Goal: Communication & Community: Participate in discussion

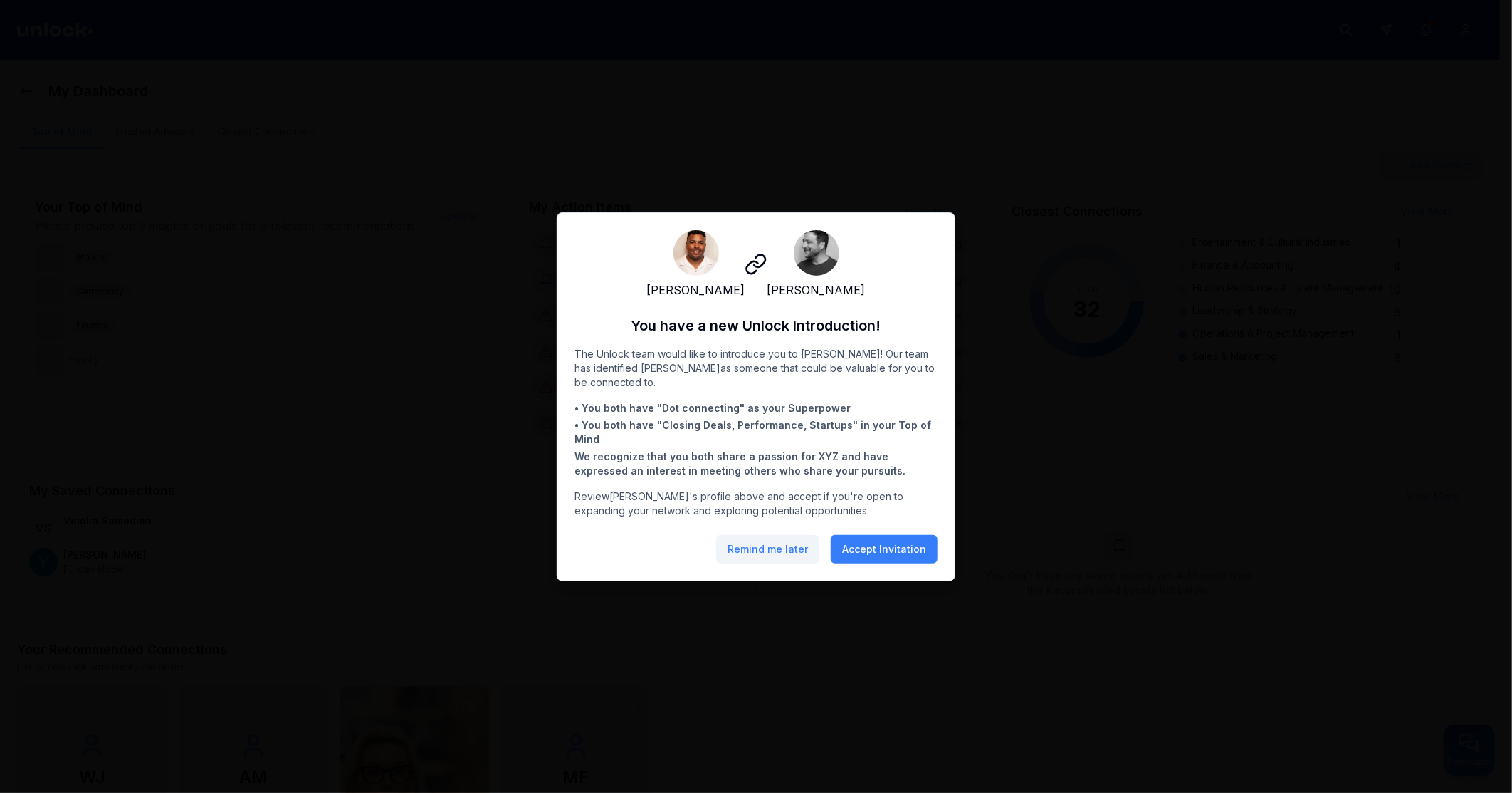
click at [783, 558] on button "Remind me later" at bounding box center [768, 550] width 103 height 29
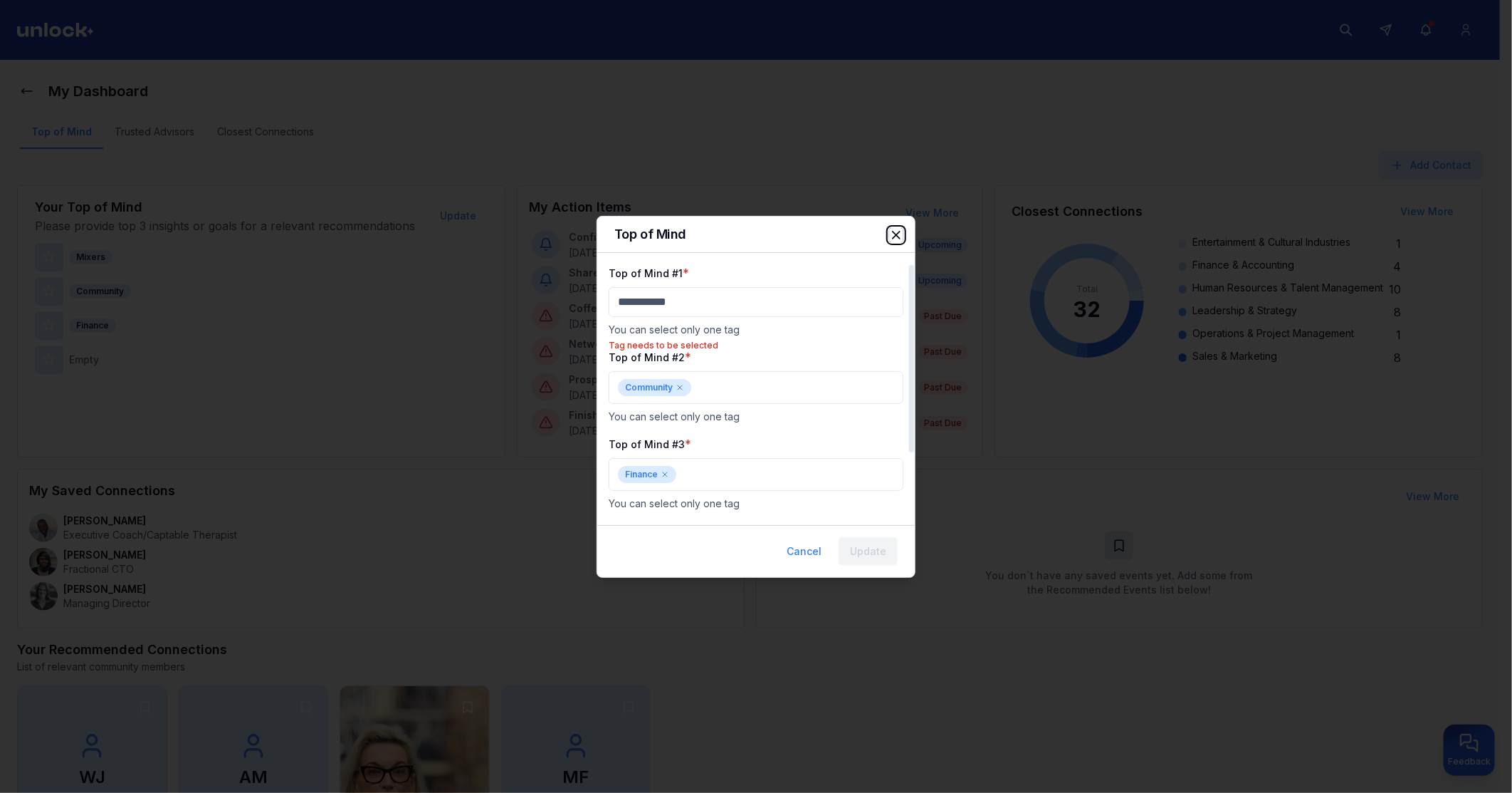
click at [897, 232] on icon "button" at bounding box center [895, 235] width 14 height 14
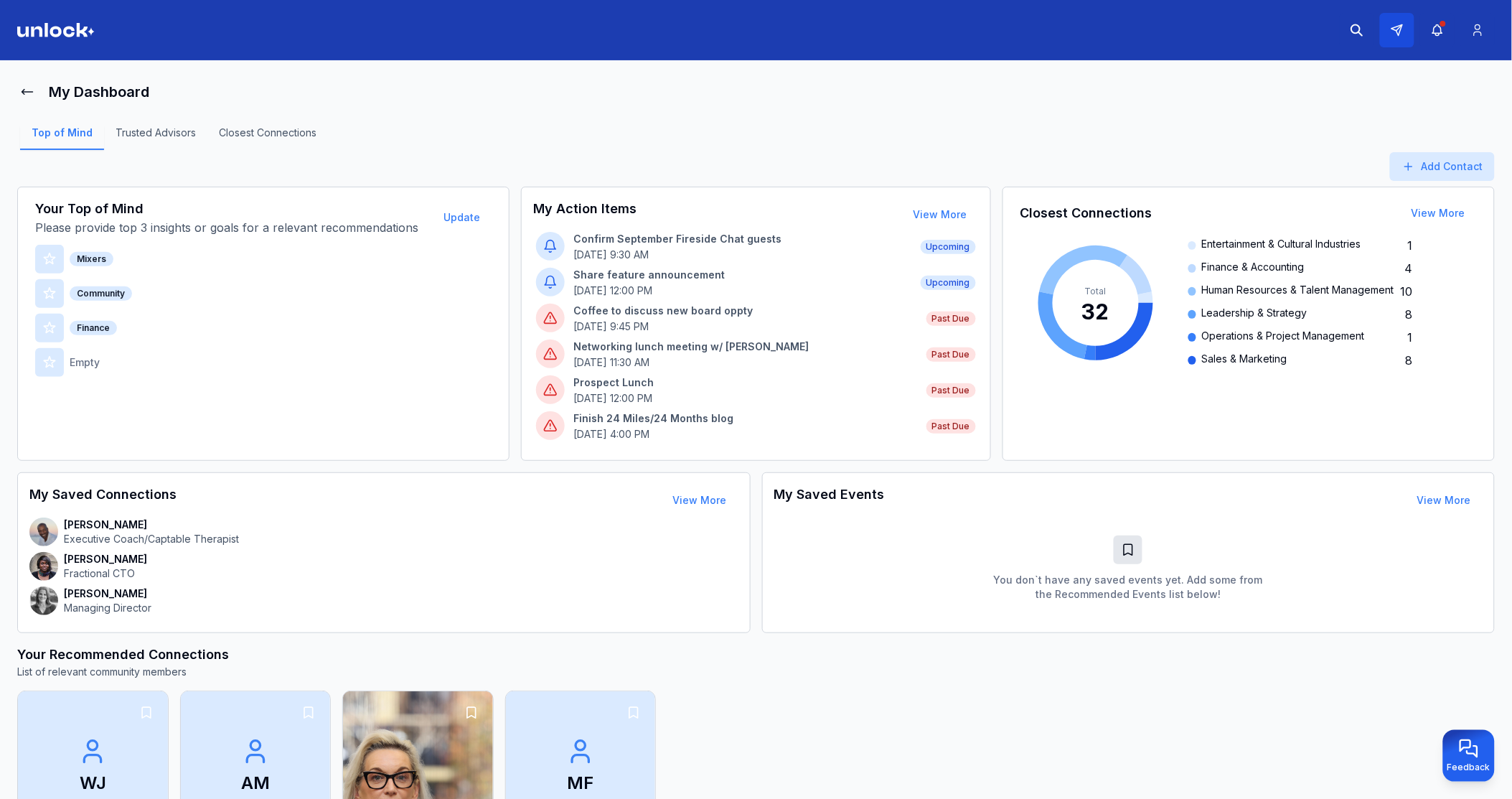
click at [1405, 35] on button at bounding box center [1398, 30] width 35 height 35
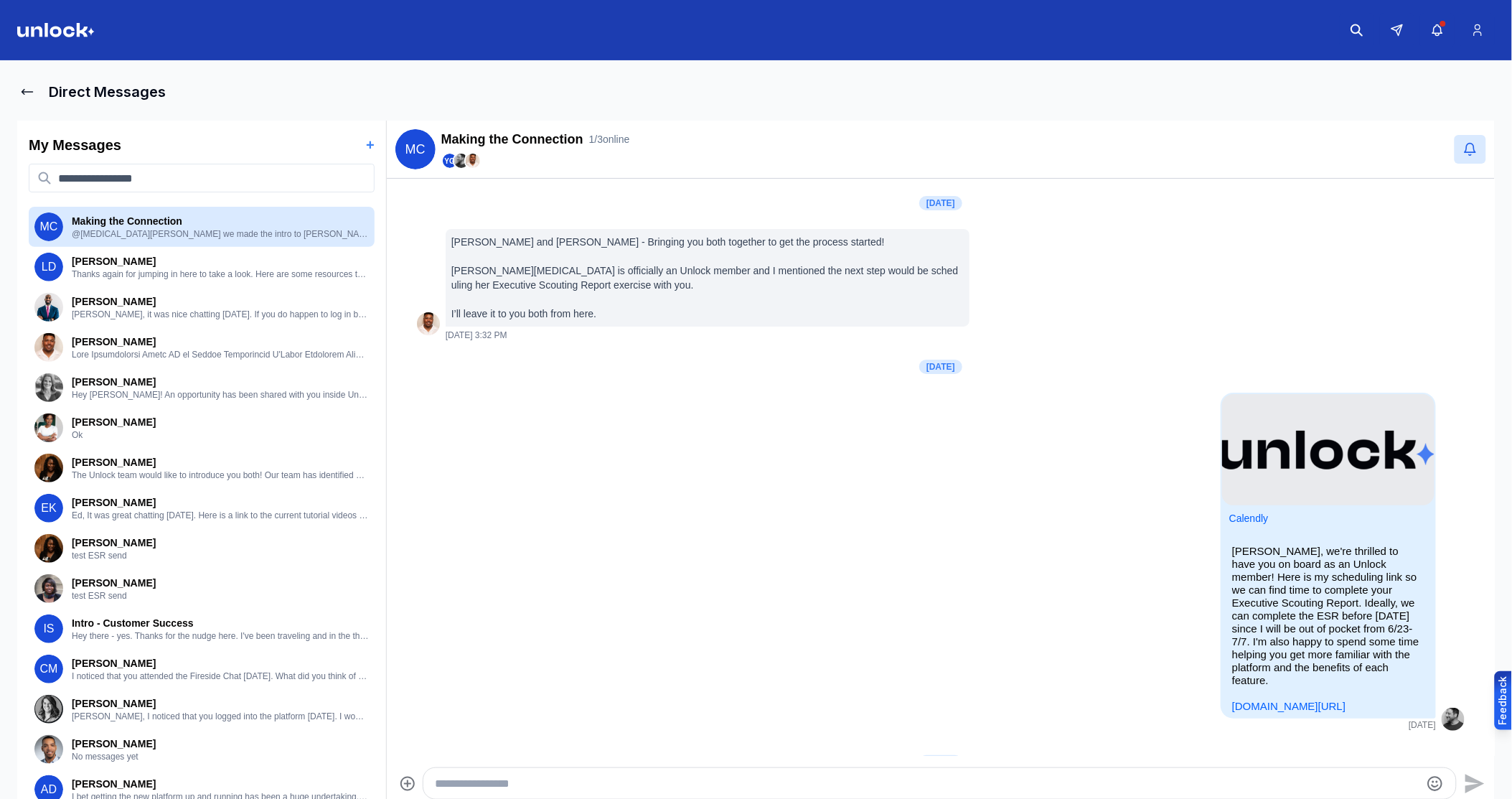
scroll to position [593, 0]
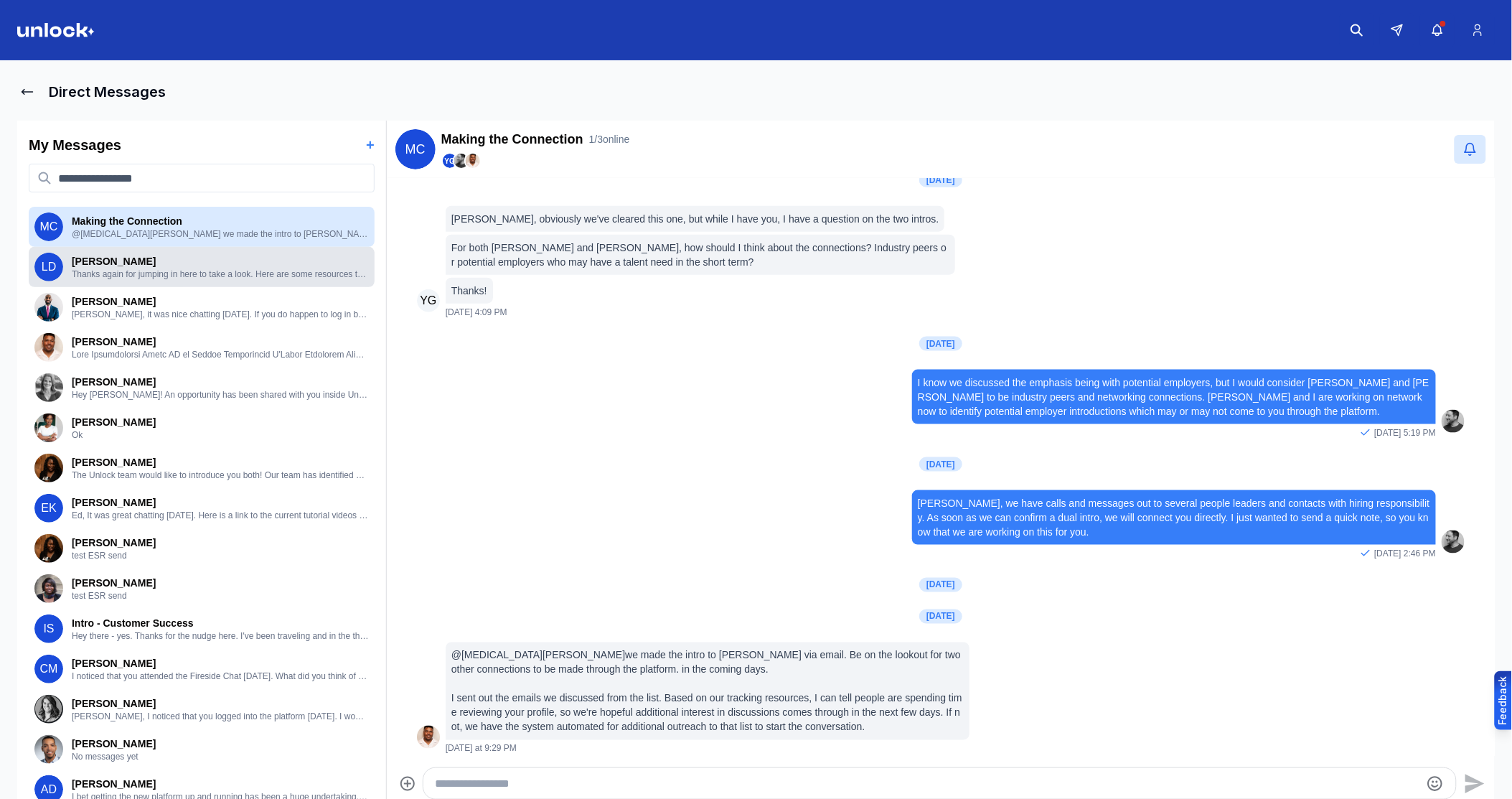
click at [201, 278] on p "Thanks again for jumping in here to take a look. Here are some resources to hel…" at bounding box center [220, 274] width 297 height 12
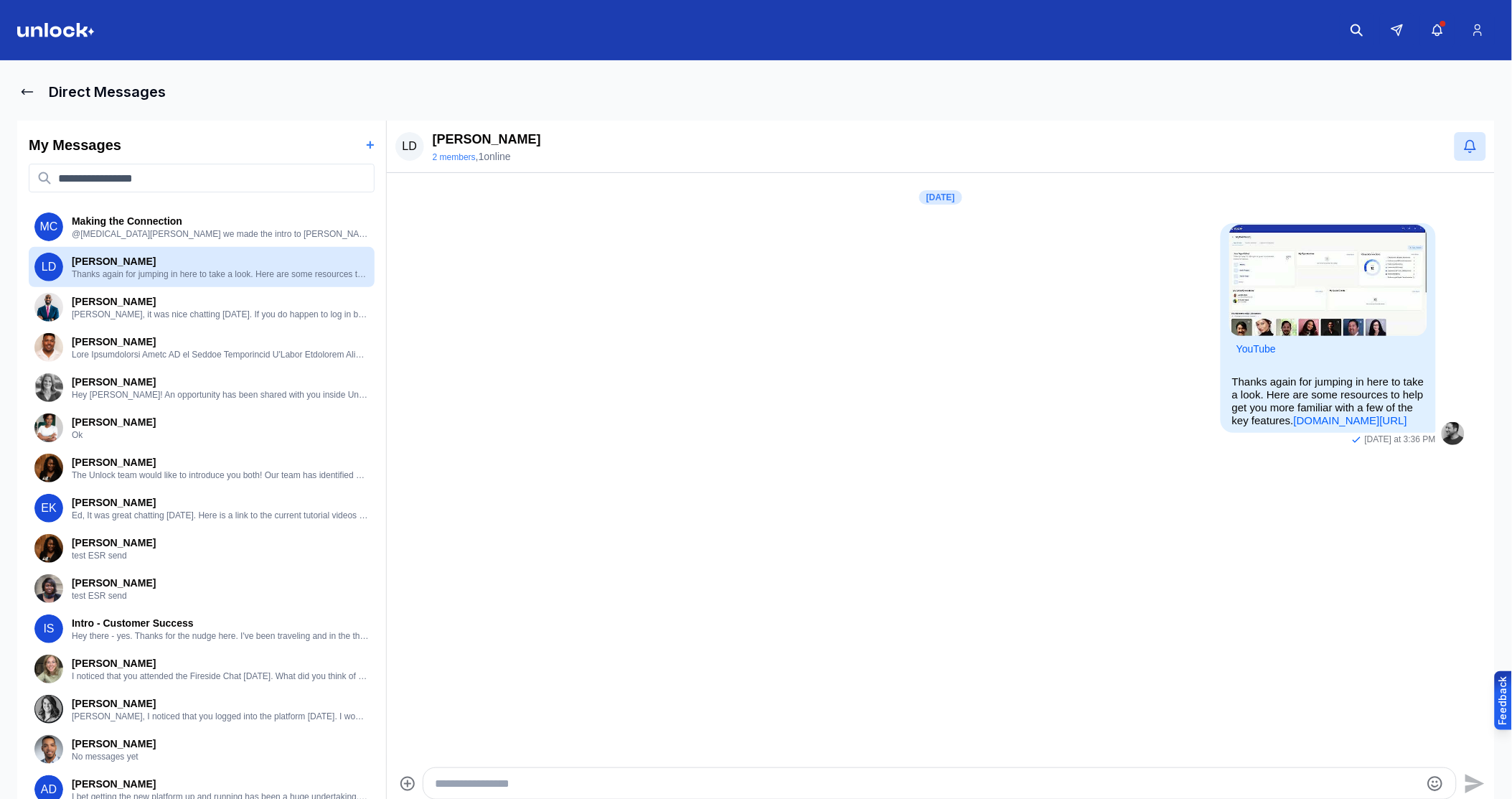
click at [540, 772] on div at bounding box center [940, 783] width 1033 height 31
click at [548, 788] on textarea "Type your message" at bounding box center [927, 783] width 984 height 17
type textarea "**********"
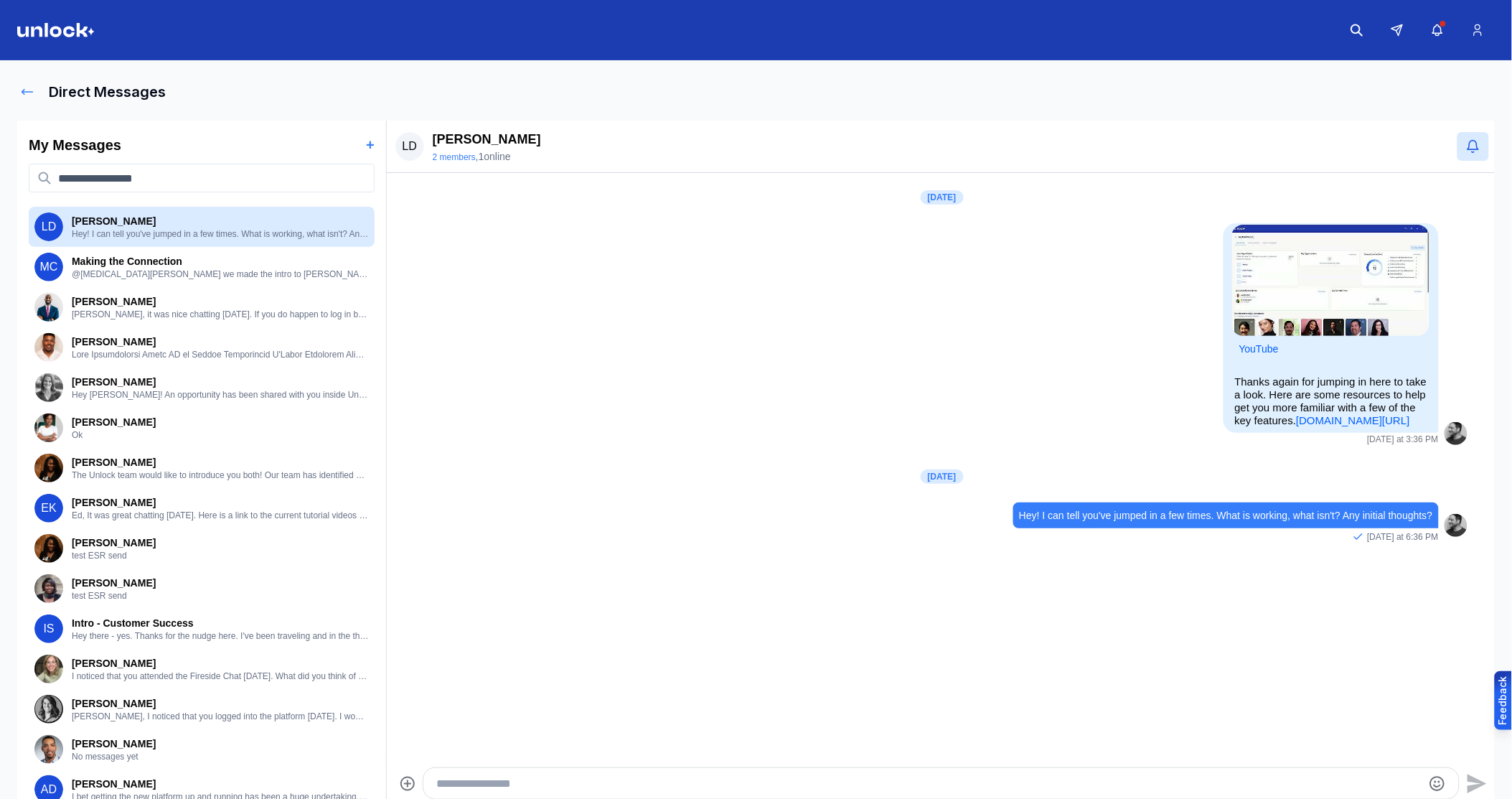
click at [32, 91] on icon at bounding box center [27, 92] width 11 height 5
